Goal: Transaction & Acquisition: Download file/media

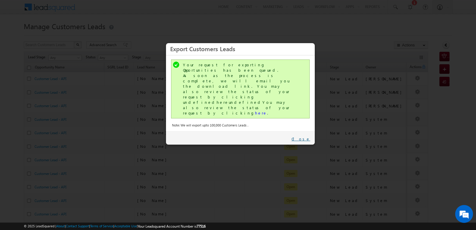
click at [310, 136] on link "Close" at bounding box center [300, 138] width 19 height 5
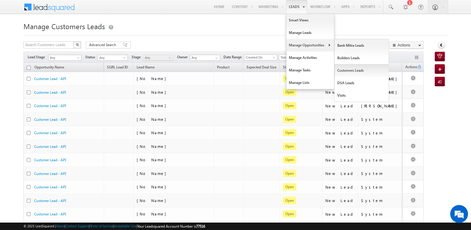
click at [348, 72] on link "Customers Leads" at bounding box center [362, 70] width 54 height 12
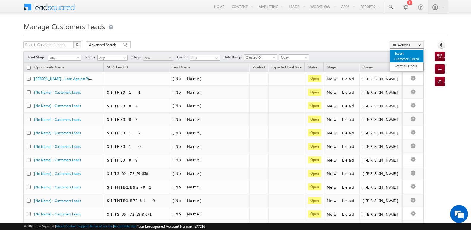
click at [402, 56] on link "Export Customers Leads" at bounding box center [407, 56] width 34 height 12
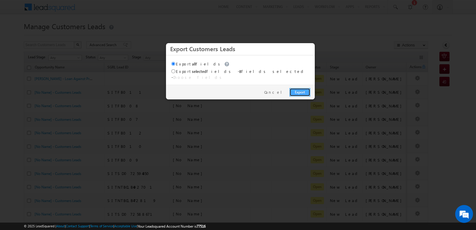
click at [297, 88] on link "Export" at bounding box center [299, 92] width 21 height 8
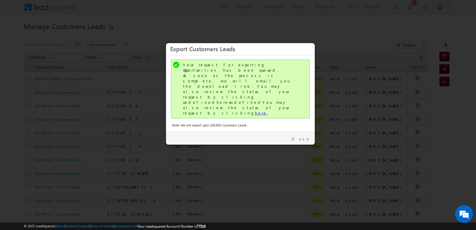
click at [255, 110] on link "here" at bounding box center [261, 112] width 12 height 5
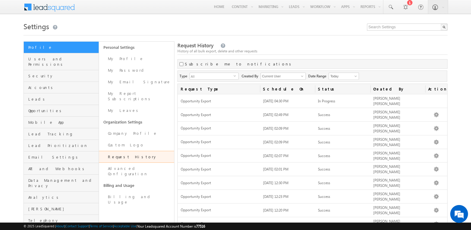
click at [283, 45] on div "Request History History of all bulk export, delete and other requests" at bounding box center [313, 48] width 270 height 13
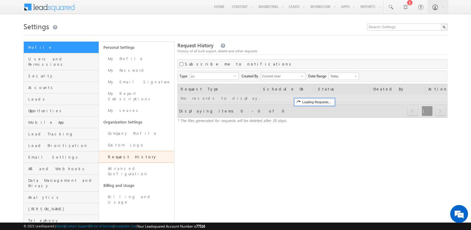
click at [285, 44] on div "Request History History of all bulk export, delete and other requests" at bounding box center [313, 48] width 270 height 13
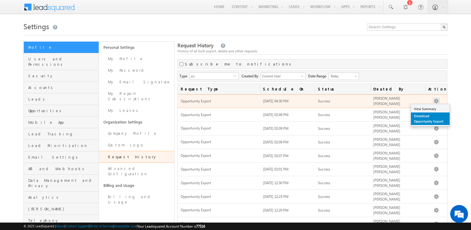
click at [427, 120] on link "Download Opportunity Export" at bounding box center [430, 118] width 39 height 12
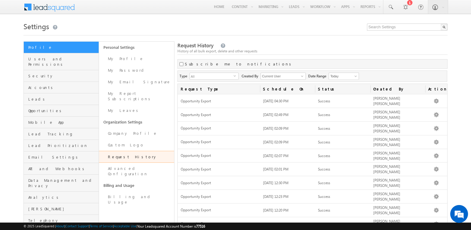
click at [329, 45] on div "Request History History of all bulk export, delete and other requests" at bounding box center [313, 48] width 270 height 13
